Goal: Transaction & Acquisition: Book appointment/travel/reservation

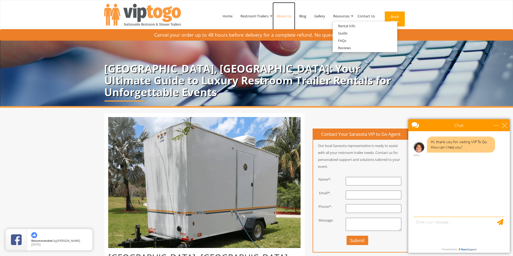
click at [279, 15] on link "About Us" at bounding box center [284, 16] width 23 height 28
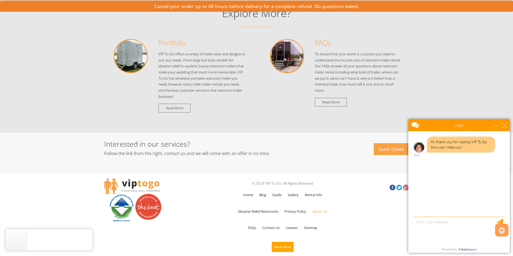
scroll to position [580, 0]
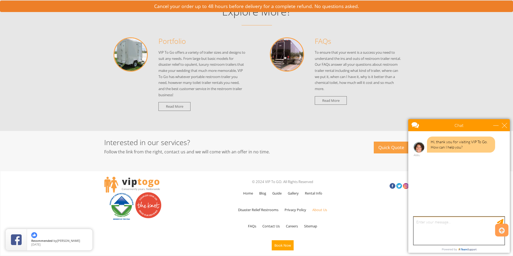
click at [443, 225] on textarea "type your message" at bounding box center [459, 231] width 91 height 28
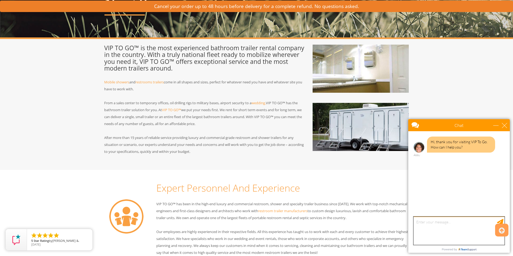
scroll to position [0, 0]
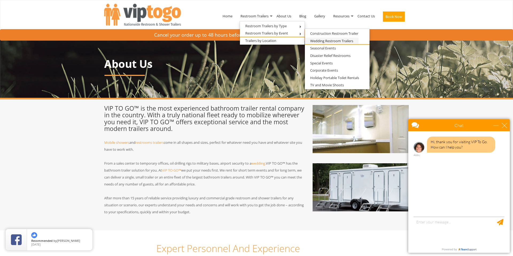
click at [332, 40] on link "Wedding Restroom Trailers" at bounding box center [332, 41] width 54 height 7
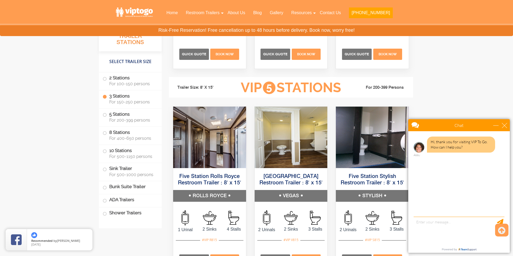
scroll to position [1005, 0]
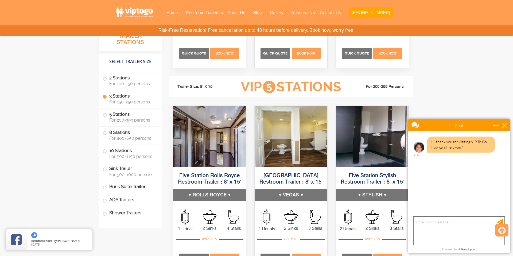
click at [447, 228] on textarea "type your message" at bounding box center [459, 231] width 91 height 28
type textarea "Do you service [GEOGRAPHIC_DATA] [US_STATE]?"
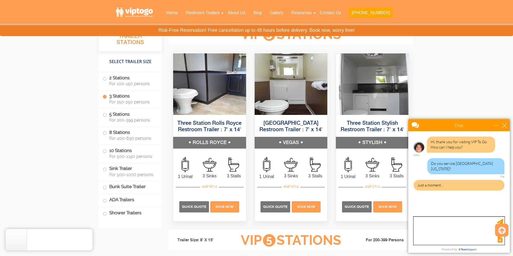
scroll to position [829, 0]
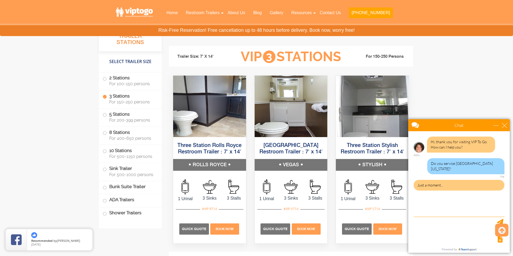
click at [128, 98] on label "3 Stations For 150-250 persons" at bounding box center [130, 99] width 55 height 17
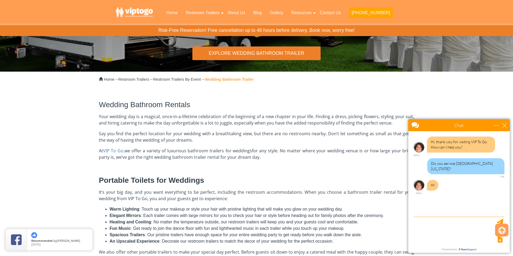
scroll to position [0, 0]
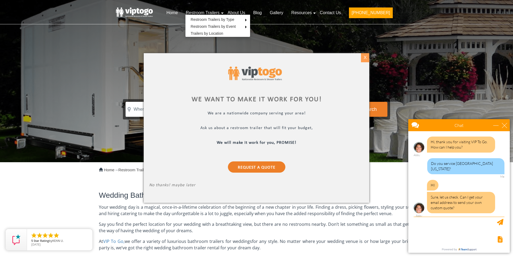
click at [366, 58] on div "X" at bounding box center [365, 57] width 8 height 9
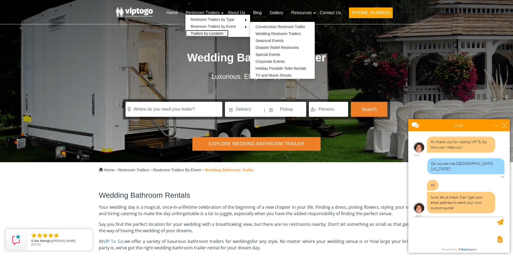
click at [221, 33] on link "Trailers by Location" at bounding box center [207, 33] width 43 height 7
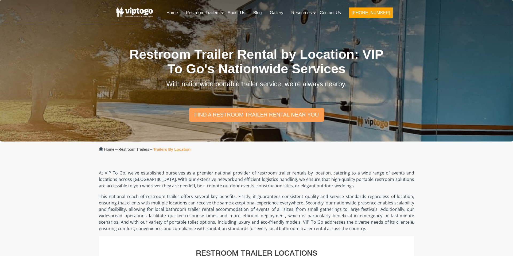
click at [222, 33] on div "Restroom Trailer Rental by Location: VIP To Go's Nationwide Services With natio…" at bounding box center [256, 79] width 281 height 118
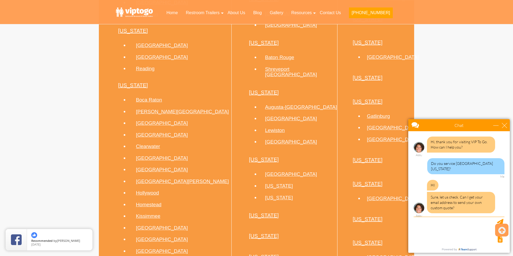
scroll to position [833, 0]
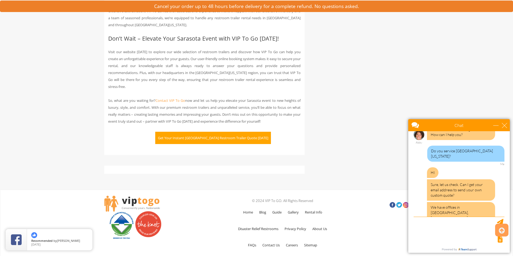
scroll to position [1613, 0]
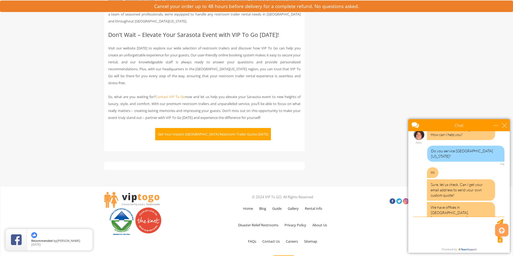
click at [212, 128] on button "Get Your Instant Sarasota Restroom Trailer Quote Today" at bounding box center [213, 134] width 116 height 12
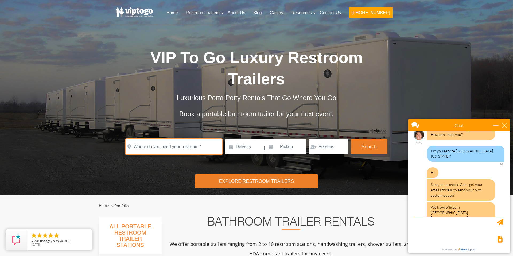
click at [176, 148] on input "text" at bounding box center [174, 146] width 97 height 15
paste input "351 College Drive Sarasota, FL 34243"
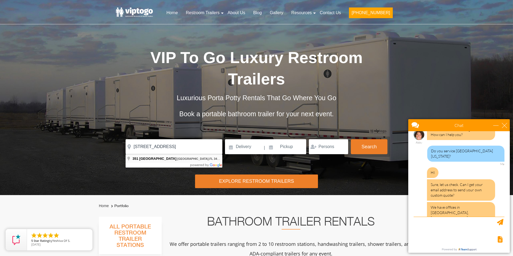
type input "351 College Drive, Sarasota, FL 34243, USA"
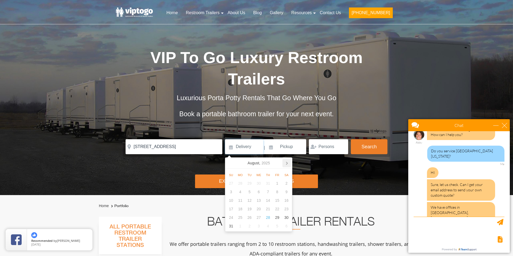
click at [286, 161] on icon at bounding box center [287, 163] width 9 height 9
click at [229, 161] on icon at bounding box center [230, 163] width 9 height 9
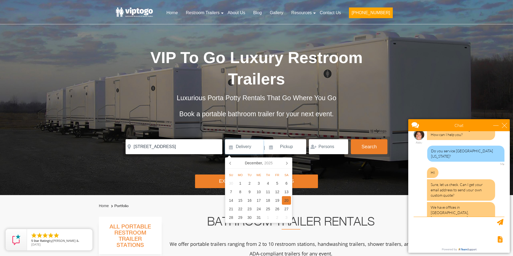
click at [286, 199] on div "20" at bounding box center [286, 200] width 9 height 9
type input "12/20/2025"
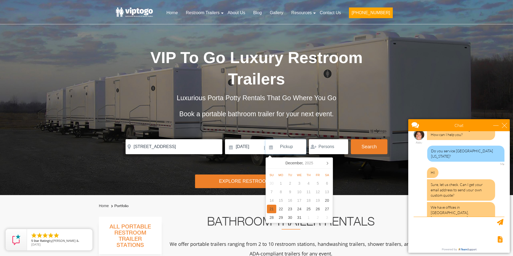
click at [271, 208] on div "21" at bounding box center [271, 209] width 9 height 9
type input "12/21/2025"
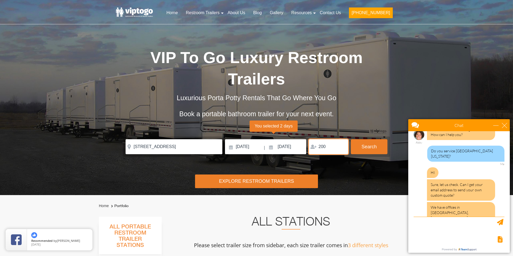
type input "200"
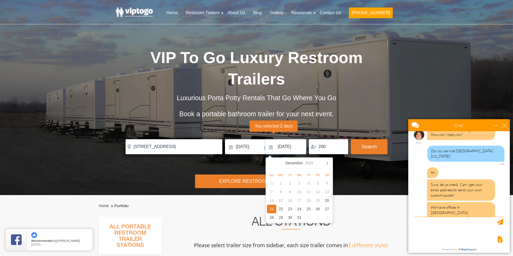
click at [288, 146] on input "12/21/2025" at bounding box center [286, 146] width 41 height 15
click at [327, 200] on div "20" at bounding box center [327, 200] width 9 height 9
type input "12/20/2025"
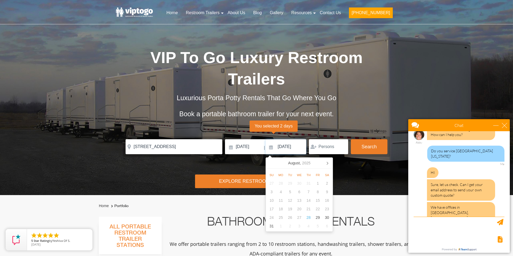
click at [289, 147] on input "12/21/2025" at bounding box center [286, 146] width 41 height 15
click at [306, 159] on div "August, 2025" at bounding box center [299, 163] width 27 height 9
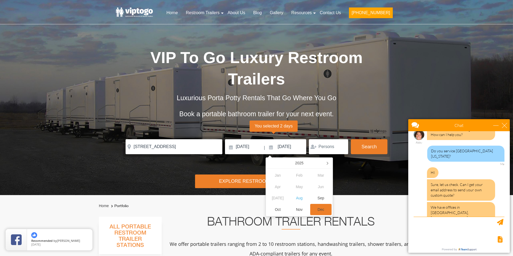
click at [319, 208] on div "Dec" at bounding box center [321, 209] width 22 height 11
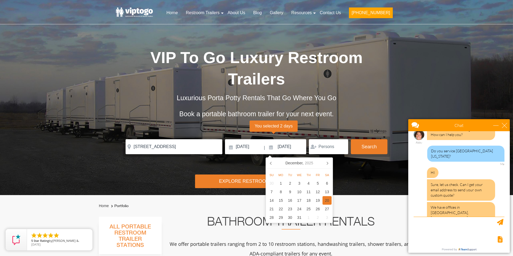
click at [327, 201] on div "20" at bounding box center [327, 200] width 9 height 9
type input "12/20/2025"
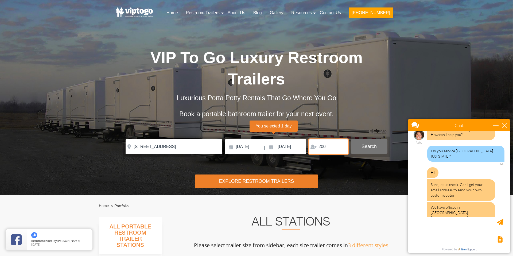
type input "200"
click at [368, 147] on button "Search" at bounding box center [369, 146] width 37 height 14
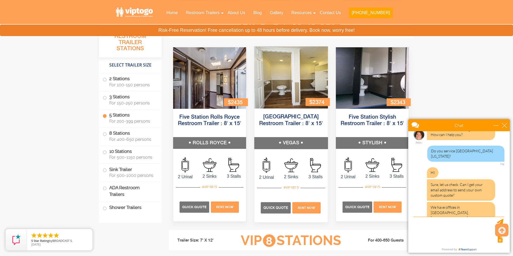
scroll to position [805, 0]
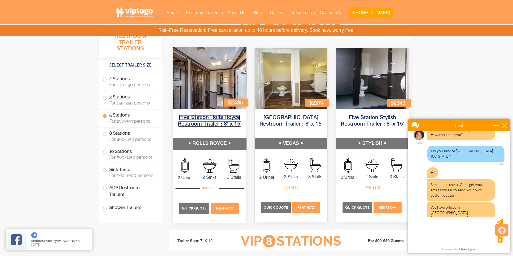
click at [219, 118] on link "Five Station Rolls Royce Restroom Trailer : 8′ x 15′" at bounding box center [210, 121] width 64 height 12
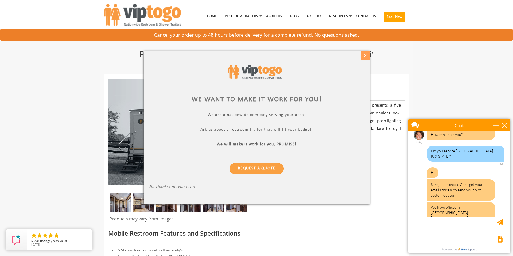
click at [365, 56] on div "X" at bounding box center [365, 55] width 8 height 9
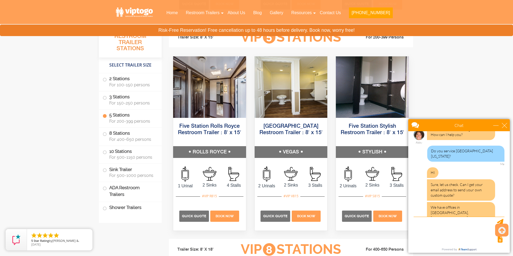
scroll to position [804, 0]
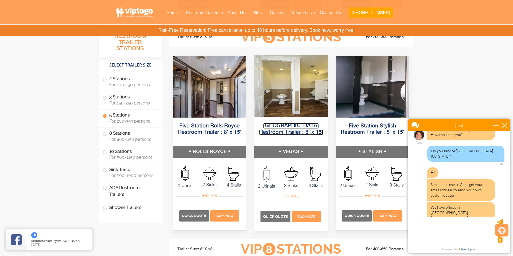
click at [286, 125] on link "[GEOGRAPHIC_DATA] Restroom Trailer : 8′ x 15′" at bounding box center [291, 129] width 64 height 12
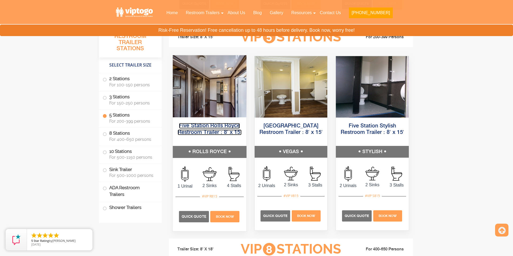
click at [207, 132] on link "Five Station Rolls Royce Restroom Trailer : 8′ x 15′" at bounding box center [210, 129] width 64 height 12
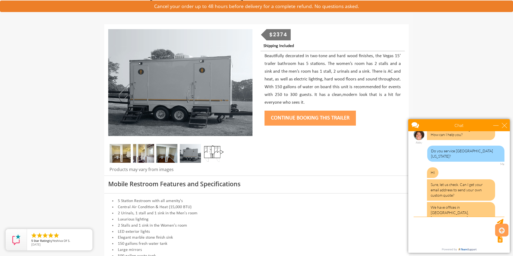
scroll to position [58, 0]
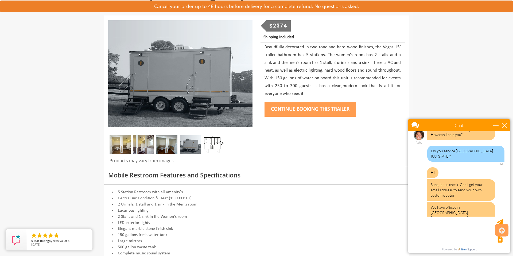
click at [213, 141] on img at bounding box center [213, 144] width 21 height 19
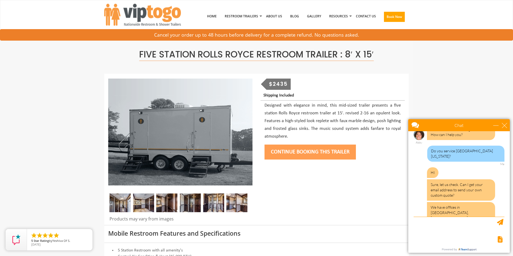
click at [145, 201] on img at bounding box center [143, 203] width 21 height 19
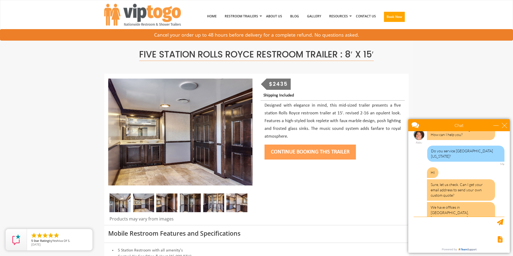
click at [170, 203] on img at bounding box center [166, 203] width 21 height 19
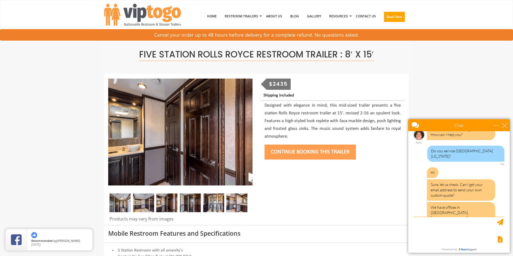
click at [192, 202] on img at bounding box center [190, 203] width 21 height 19
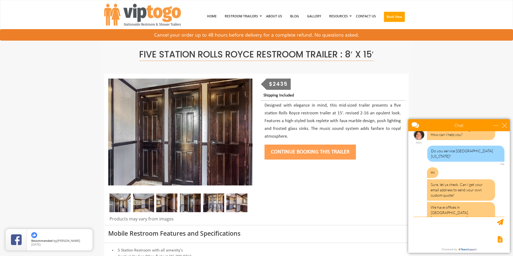
click at [212, 201] on img at bounding box center [213, 203] width 21 height 19
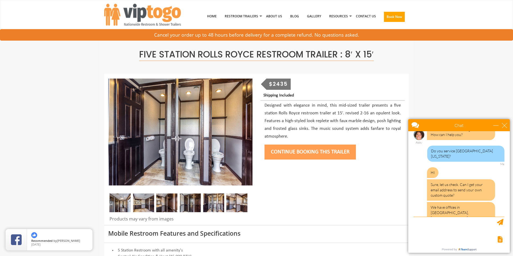
click at [242, 203] on img at bounding box center [236, 203] width 21 height 19
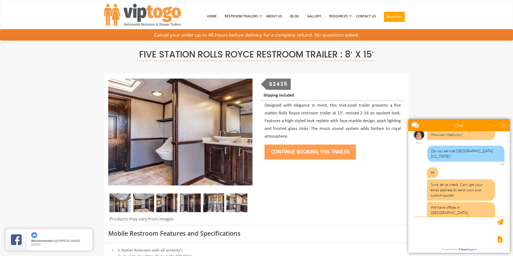
click at [198, 202] on img at bounding box center [190, 203] width 21 height 19
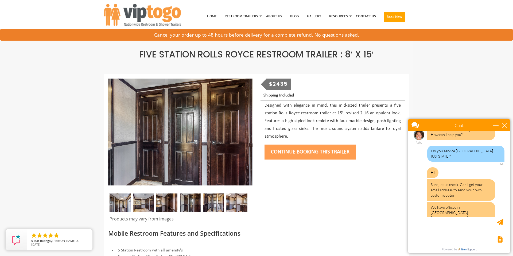
click at [124, 202] on img at bounding box center [120, 203] width 21 height 19
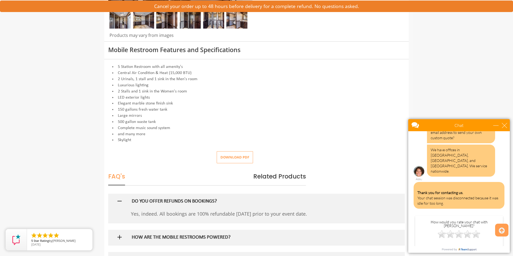
scroll to position [189, 0]
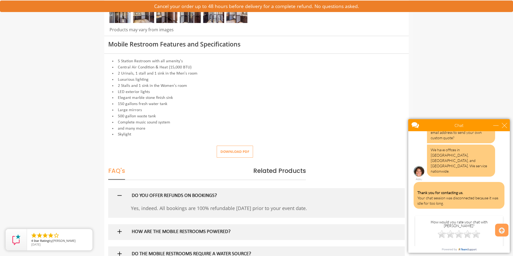
click at [234, 152] on button "Download pdf" at bounding box center [235, 152] width 36 height 12
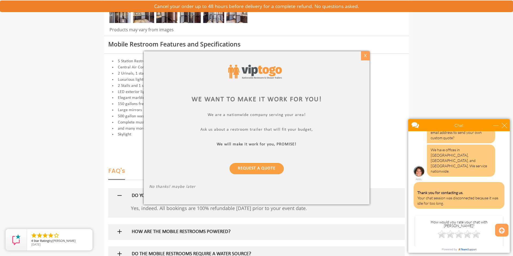
click at [364, 55] on div "X" at bounding box center [365, 55] width 8 height 9
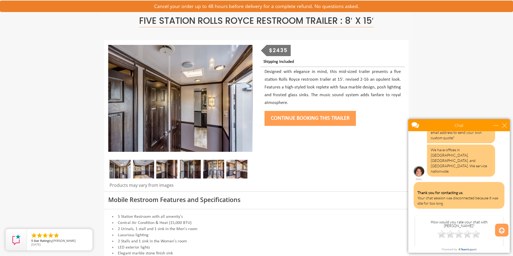
scroll to position [0, 0]
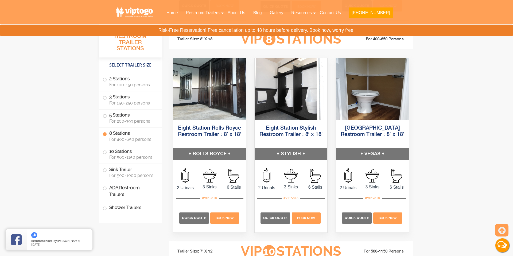
scroll to position [1009, 0]
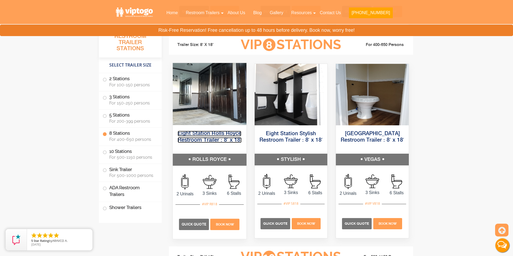
click at [210, 132] on link "Eight Station Rolls Royce Restroom Trailer : 8′ x 18′" at bounding box center [210, 137] width 64 height 12
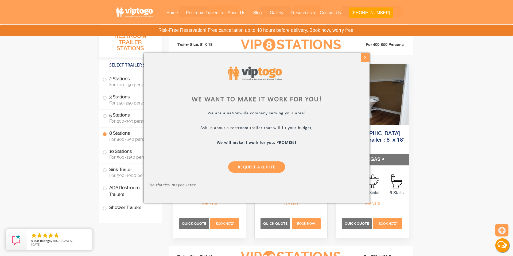
click at [366, 57] on div "X" at bounding box center [365, 57] width 8 height 9
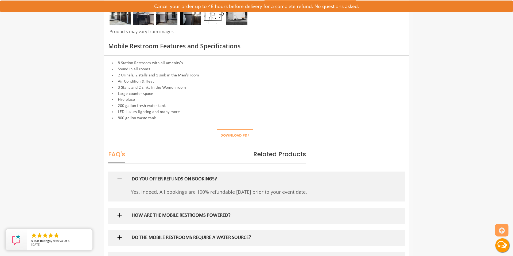
scroll to position [188, 0]
click at [237, 133] on button "Download pdf" at bounding box center [235, 135] width 36 height 12
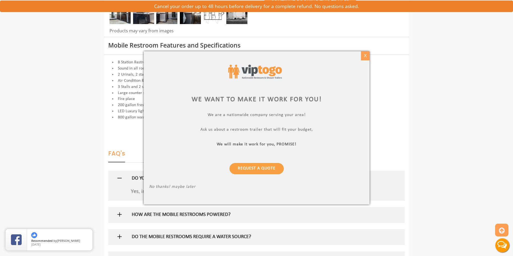
click at [365, 56] on div "X" at bounding box center [365, 55] width 8 height 9
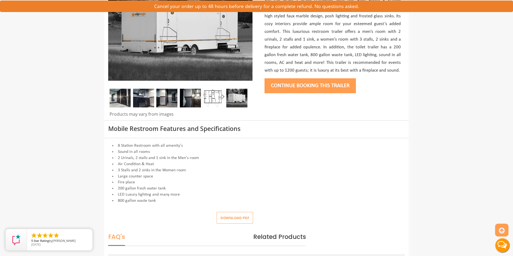
scroll to position [36, 0]
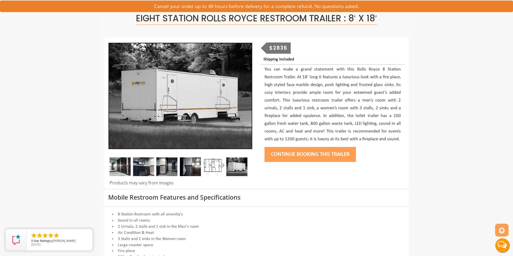
click at [206, 91] on img at bounding box center [180, 96] width 144 height 107
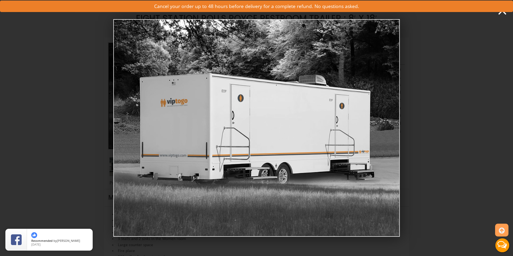
click at [270, 131] on img at bounding box center [256, 128] width 287 height 218
click at [505, 14] on icon at bounding box center [503, 11] width 12 height 12
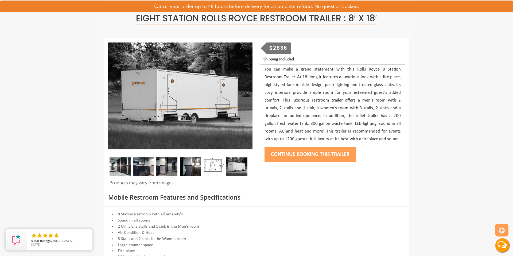
click at [116, 166] on img at bounding box center [120, 166] width 21 height 19
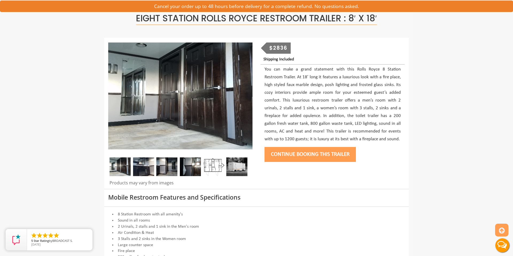
click at [148, 165] on img at bounding box center [143, 166] width 21 height 19
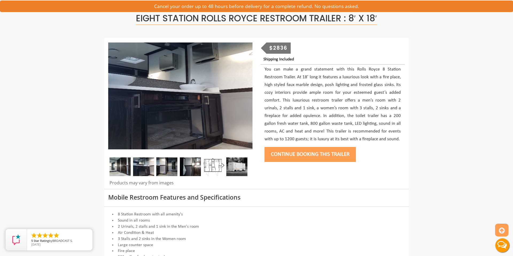
click at [174, 166] on img at bounding box center [166, 166] width 21 height 19
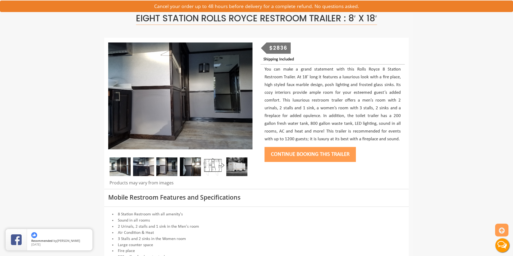
click at [188, 167] on img at bounding box center [190, 166] width 21 height 19
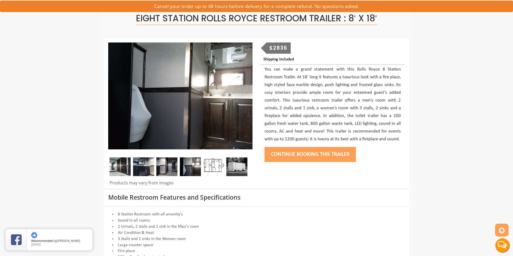
click at [236, 166] on img at bounding box center [236, 166] width 21 height 19
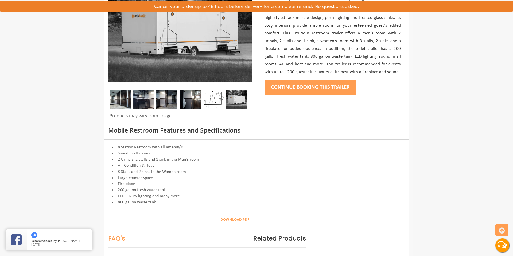
scroll to position [0, 0]
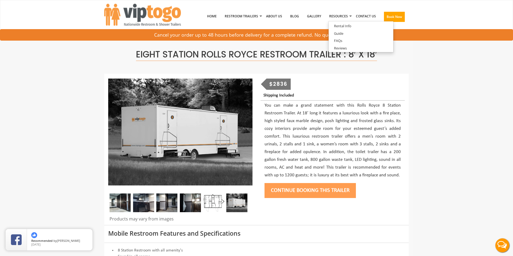
click at [297, 190] on button "Continue Booking this trailer" at bounding box center [310, 190] width 91 height 15
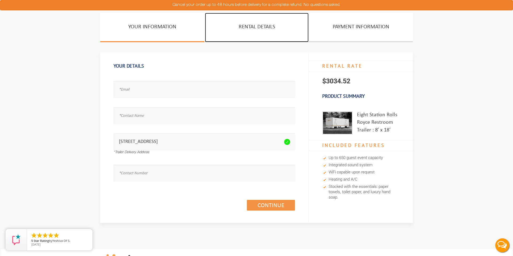
click at [259, 25] on link "Rental Details" at bounding box center [257, 27] width 104 height 29
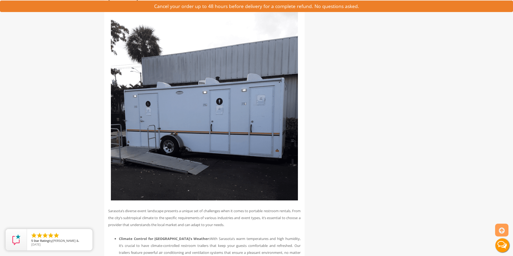
scroll to position [672, 0]
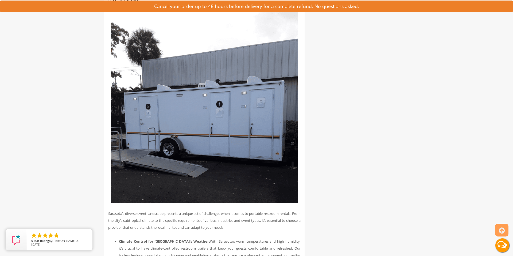
click at [205, 109] on img at bounding box center [204, 107] width 187 height 193
click at [219, 109] on img at bounding box center [204, 107] width 187 height 193
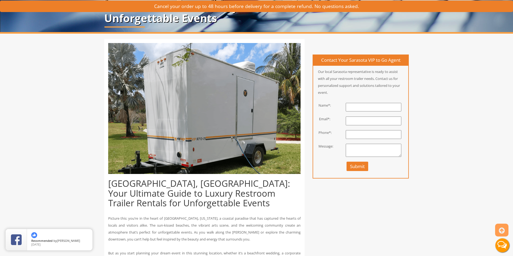
scroll to position [0, 0]
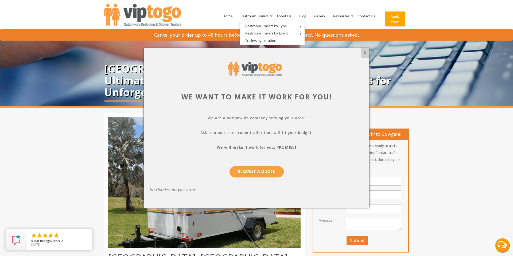
click at [365, 53] on div "X" at bounding box center [365, 52] width 8 height 9
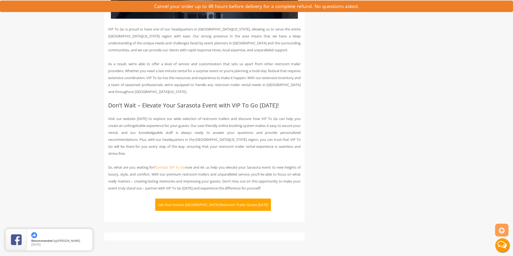
scroll to position [1613, 0]
